Goal: Communication & Community: Answer question/provide support

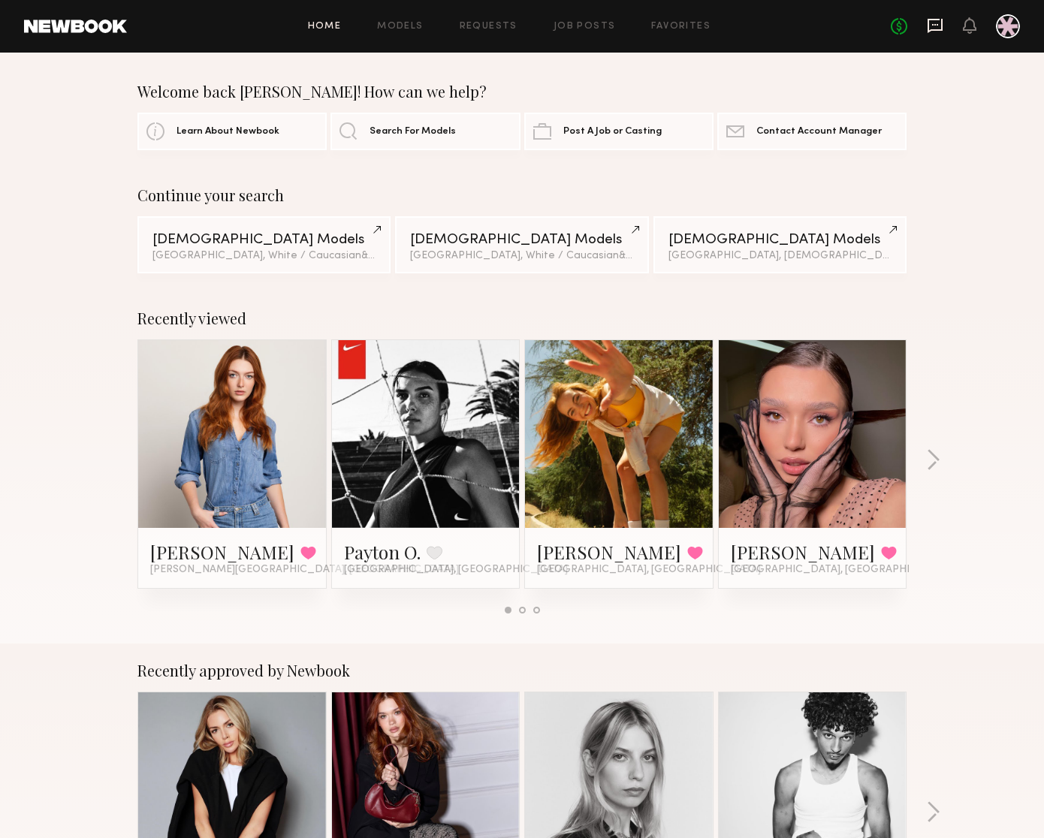
click at [939, 23] on icon at bounding box center [935, 25] width 17 height 17
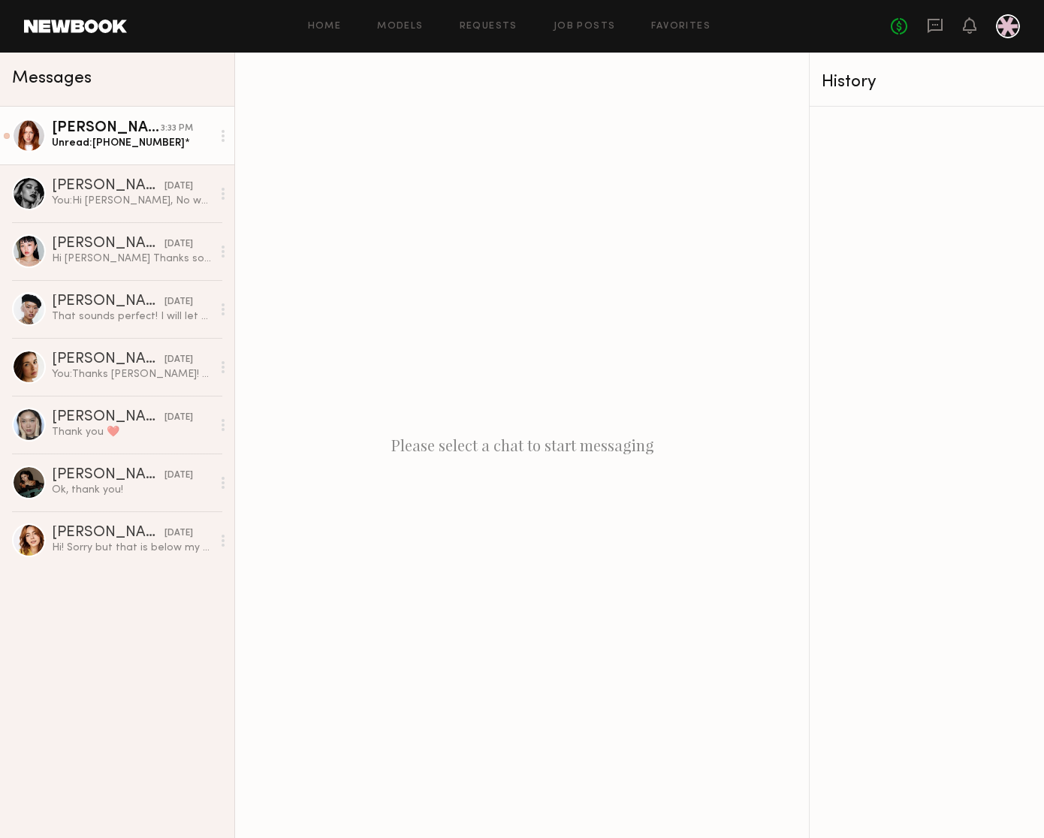
click at [81, 128] on div "[PERSON_NAME]" at bounding box center [106, 128] width 109 height 15
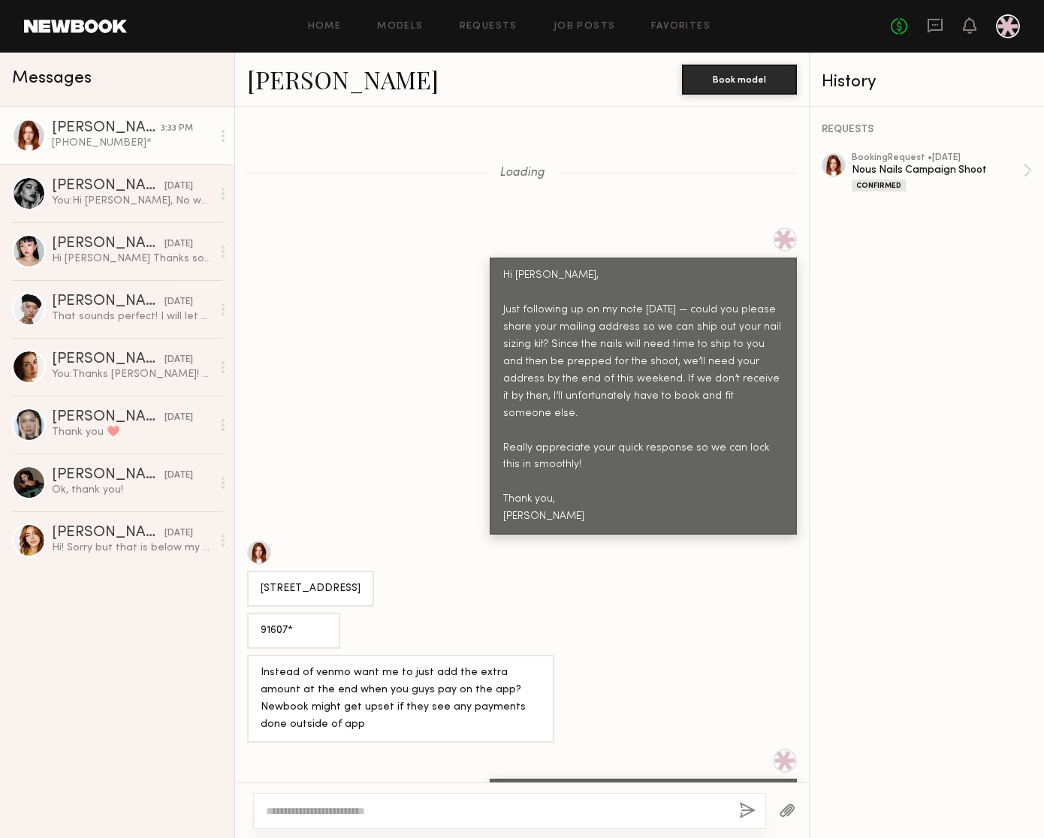
scroll to position [1028, 0]
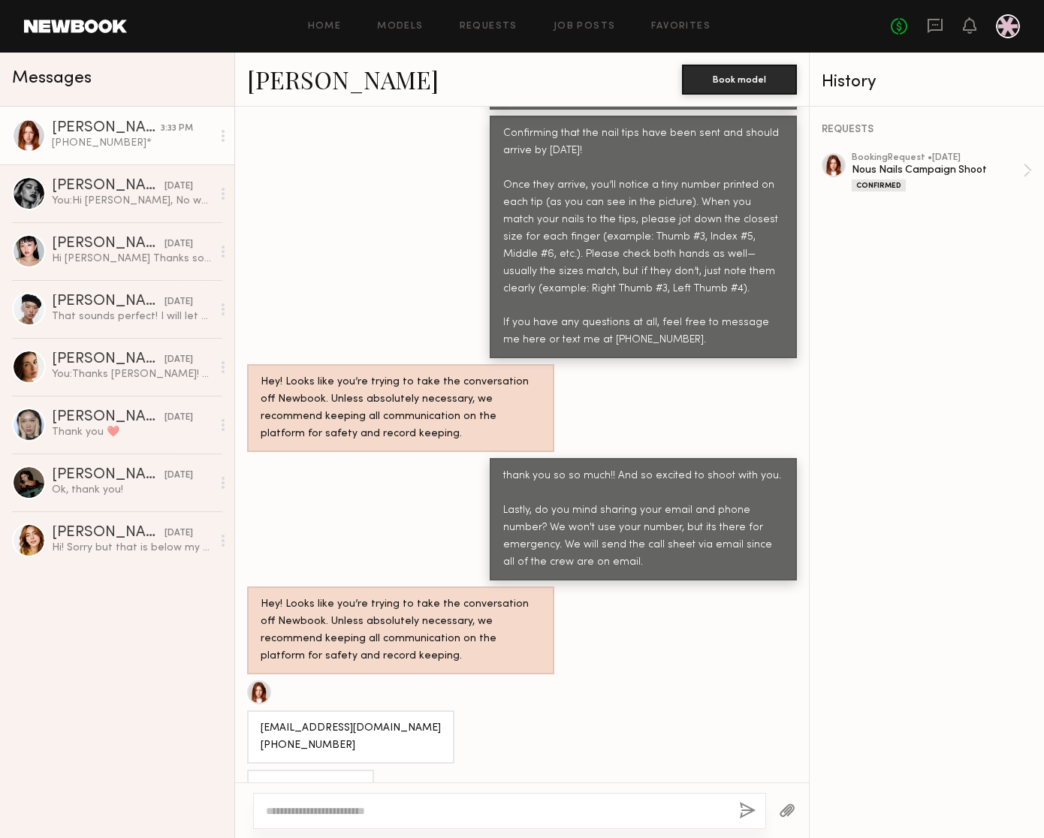
click at [534, 824] on div at bounding box center [509, 811] width 513 height 36
click at [530, 814] on textarea at bounding box center [496, 811] width 461 height 15
click at [535, 804] on textarea at bounding box center [496, 811] width 461 height 15
type textarea "**********"
click at [750, 810] on button "button" at bounding box center [747, 811] width 17 height 19
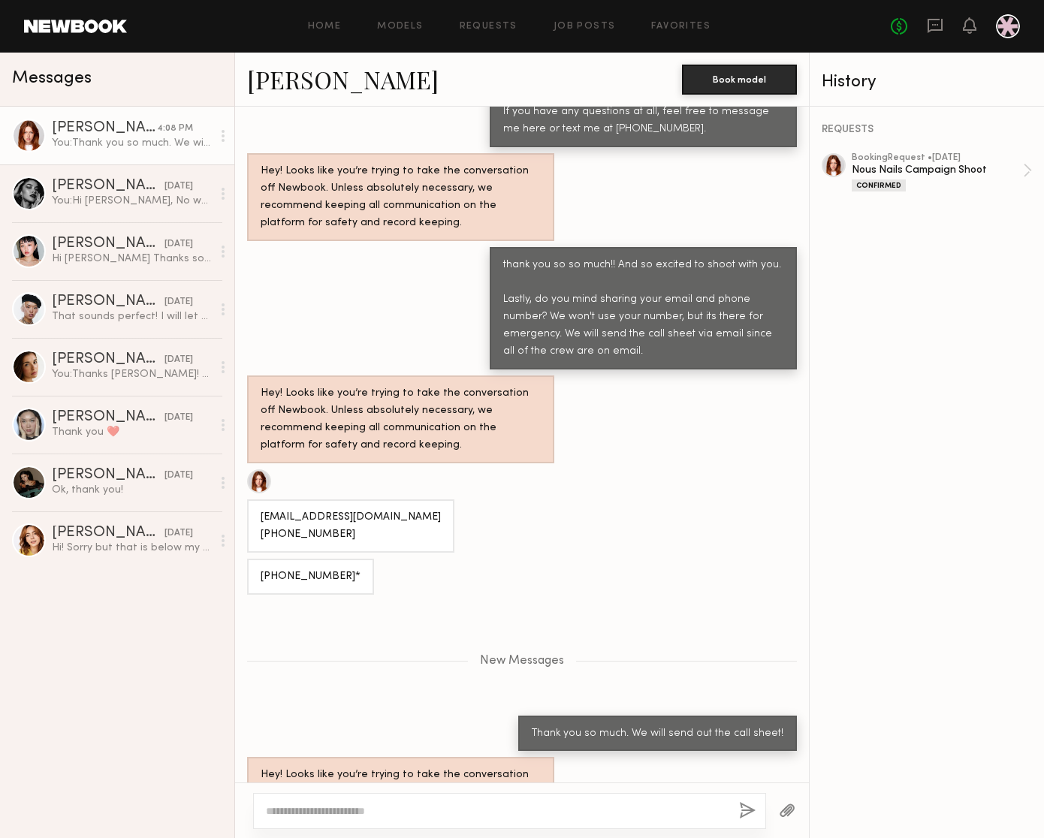
scroll to position [1278, 0]
